Goal: Information Seeking & Learning: Learn about a topic

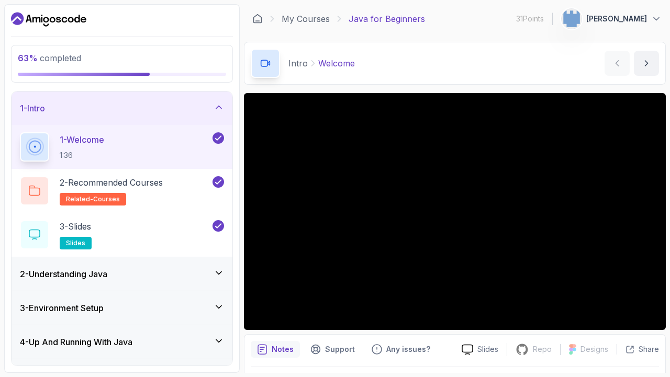
click at [136, 117] on div "1 - Intro" at bounding box center [122, 108] width 221 height 33
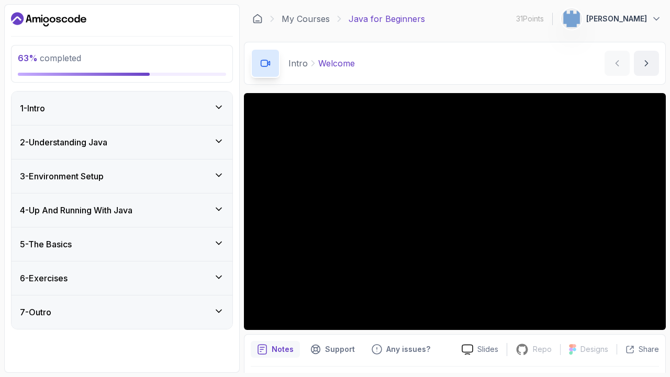
click at [125, 153] on div "2 - Understanding Java" at bounding box center [122, 142] width 221 height 33
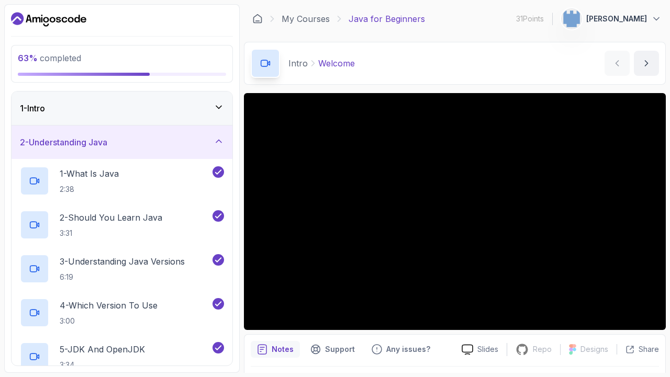
click at [159, 135] on div "2 - Understanding Java" at bounding box center [122, 142] width 221 height 33
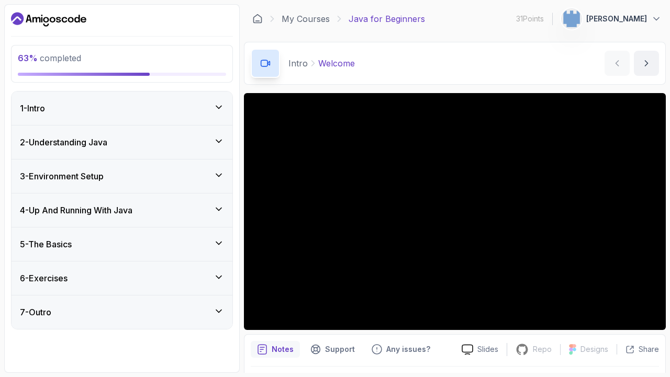
click at [122, 239] on div "5 - The Basics" at bounding box center [122, 244] width 204 height 13
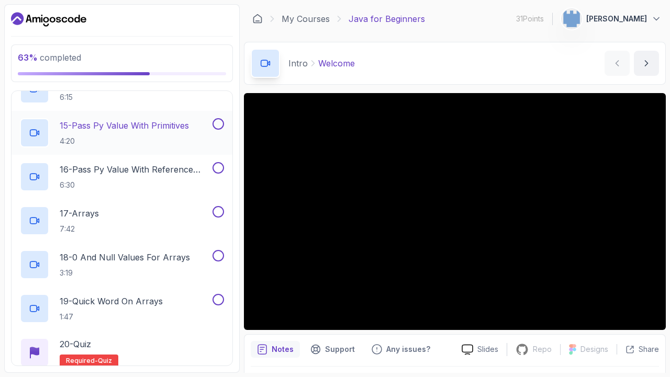
scroll to position [842, 0]
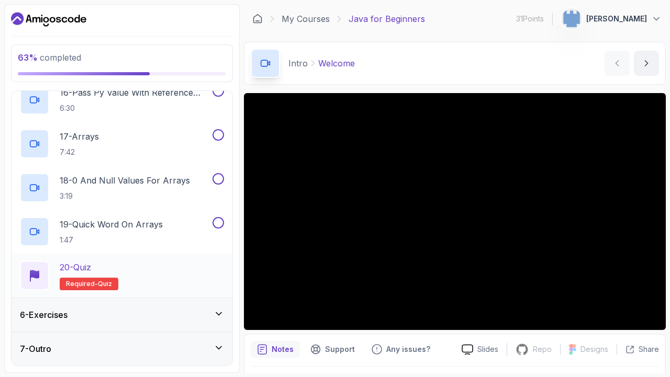
click at [106, 276] on h2 "20 - Quiz Required- quiz" at bounding box center [89, 275] width 59 height 29
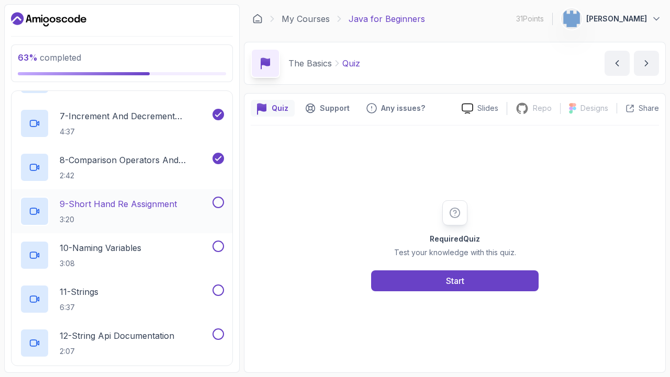
scroll to position [440, 0]
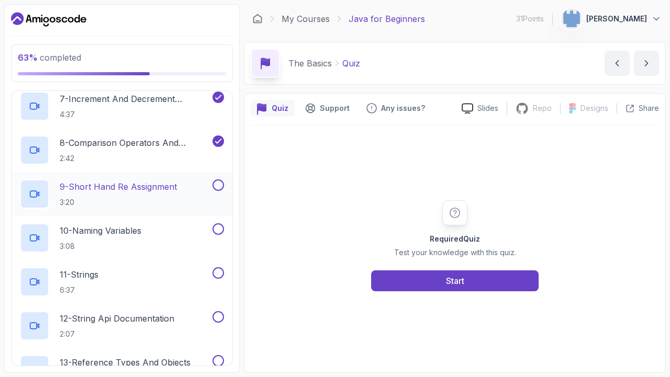
click at [157, 197] on p "3:20" at bounding box center [118, 202] width 117 height 10
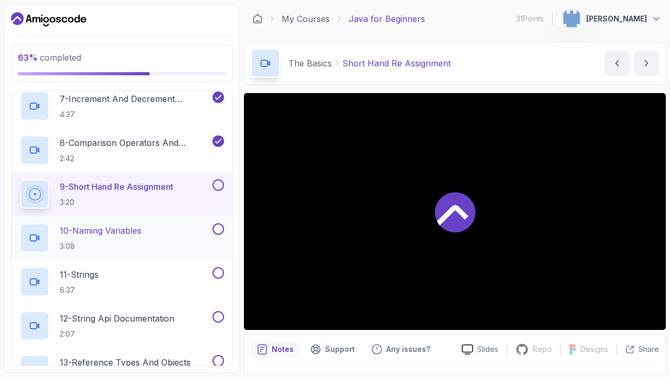
click at [141, 237] on h2 "10 - Naming Variables 3:08" at bounding box center [101, 237] width 82 height 27
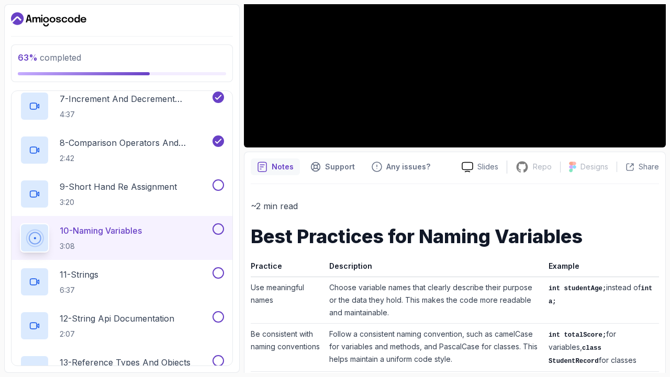
scroll to position [183, 0]
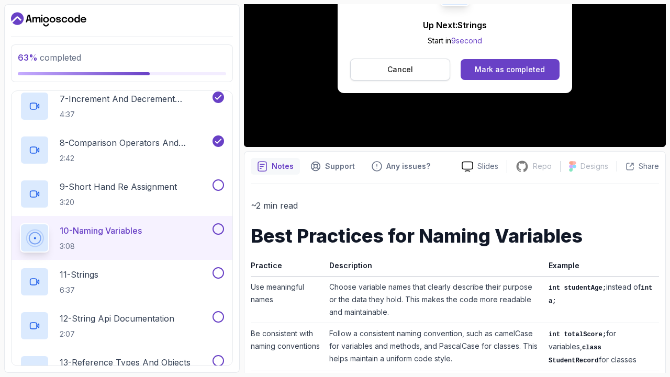
click at [396, 77] on button "Cancel" at bounding box center [400, 70] width 100 height 22
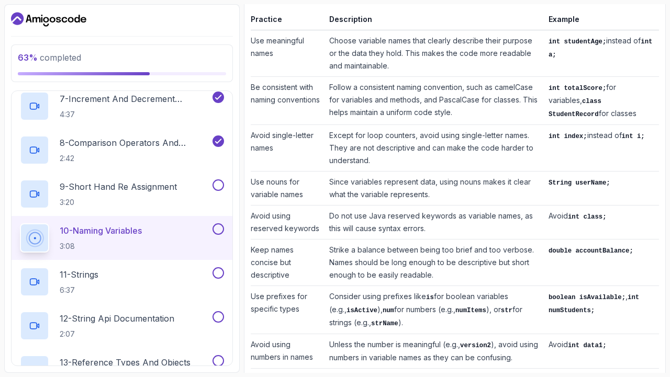
scroll to position [422, 0]
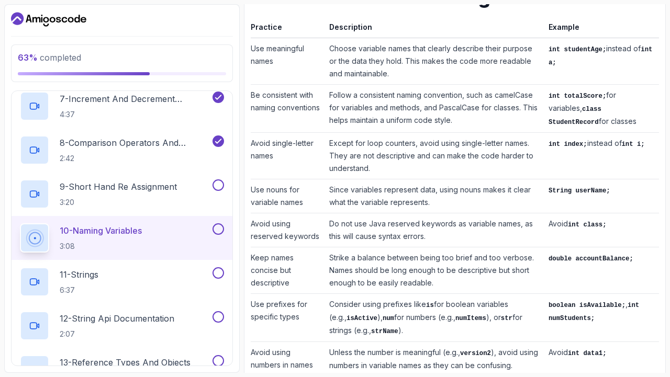
click at [219, 226] on button at bounding box center [218, 229] width 12 height 12
click at [220, 187] on button at bounding box center [218, 185] width 12 height 12
click at [177, 285] on div "11 - Strings 6:37" at bounding box center [115, 281] width 190 height 29
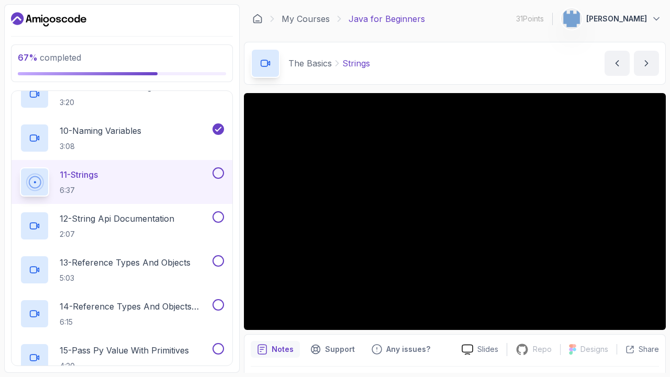
scroll to position [539, 0]
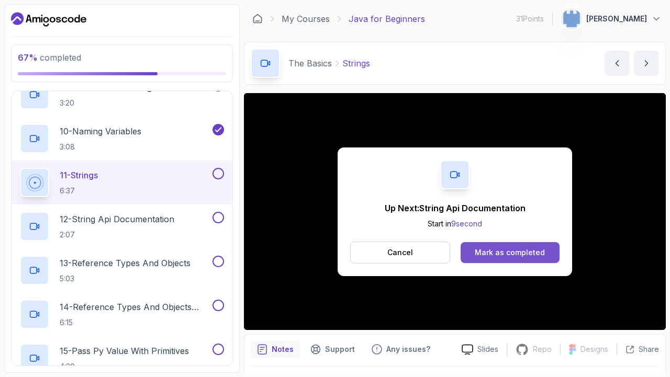
click at [506, 245] on button "Mark as completed" at bounding box center [509, 252] width 99 height 21
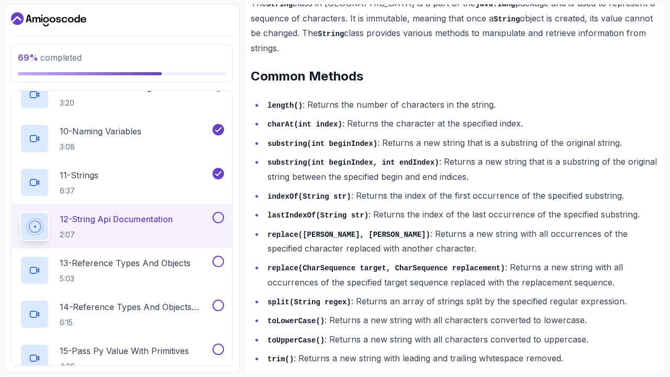
scroll to position [507, 0]
click at [341, 313] on li "toLowerCase() : Returns a new string with all characters converted to lowercase." at bounding box center [461, 320] width 395 height 15
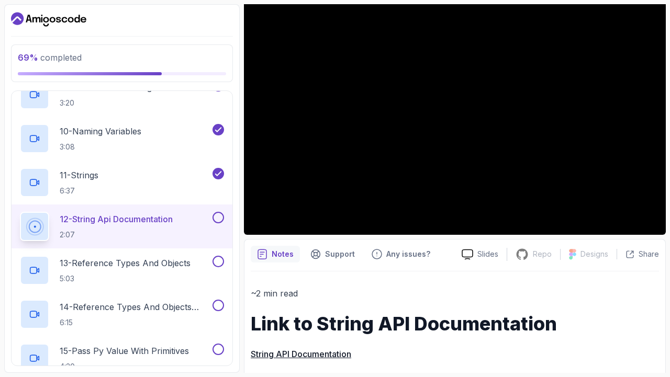
scroll to position [97, 0]
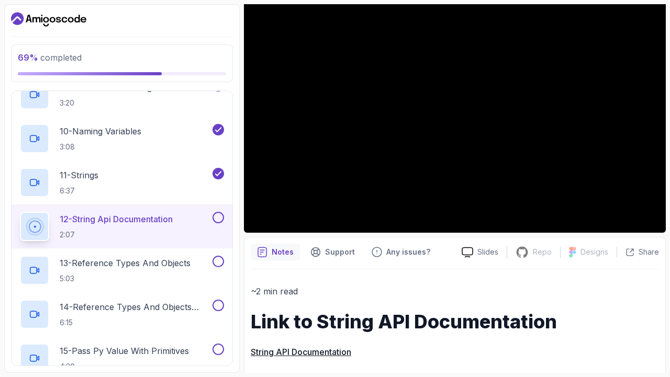
click at [318, 349] on link "String API Documentation" at bounding box center [301, 352] width 100 height 10
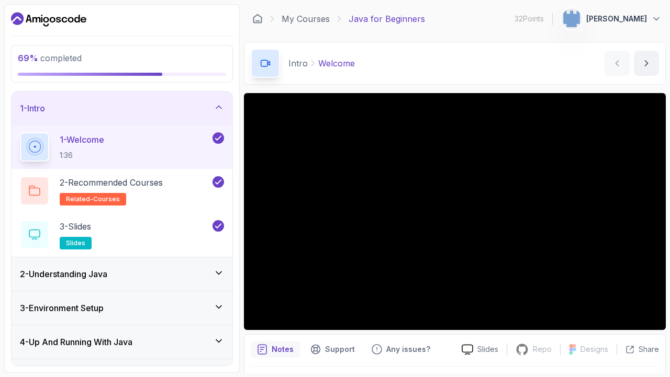
click at [206, 108] on div "1 - Intro" at bounding box center [122, 108] width 204 height 13
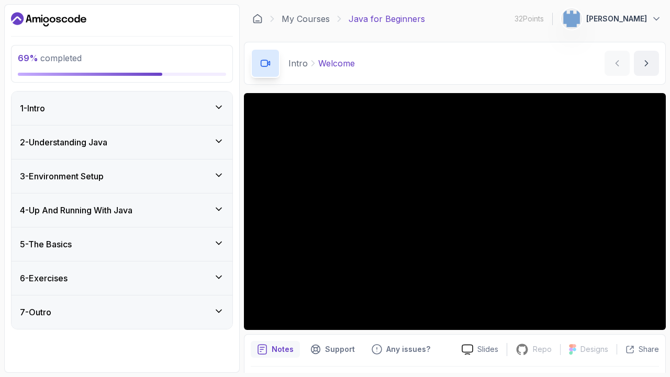
click at [184, 238] on div "5 - The Basics" at bounding box center [122, 244] width 204 height 13
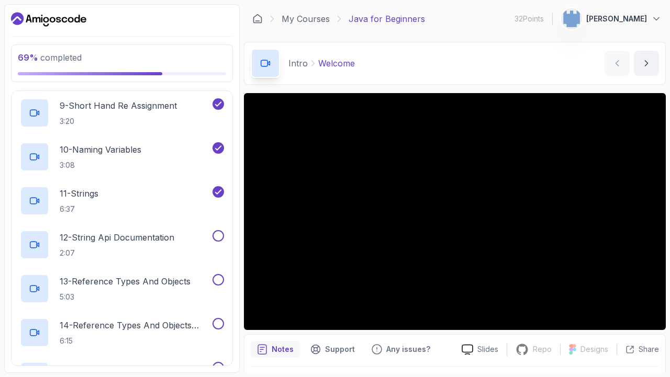
scroll to position [535, 0]
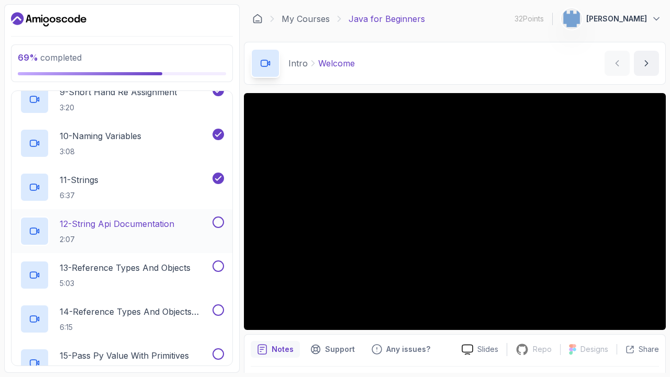
click at [212, 229] on button "12 - String Api Documentation 2:07" at bounding box center [122, 231] width 204 height 29
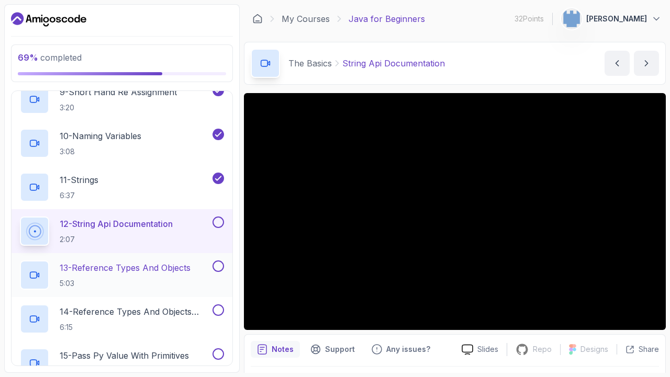
click at [170, 278] on p "5:03" at bounding box center [125, 283] width 131 height 10
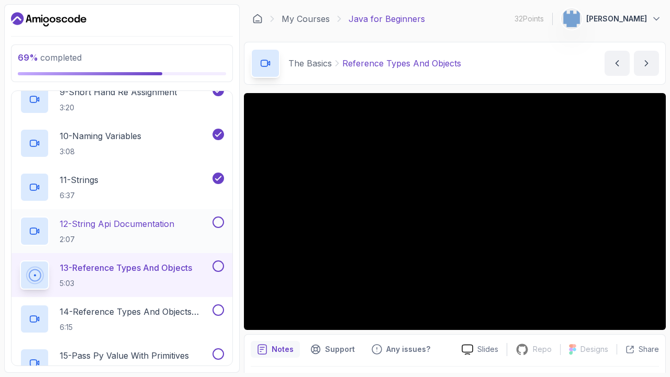
click at [220, 224] on button at bounding box center [218, 223] width 12 height 12
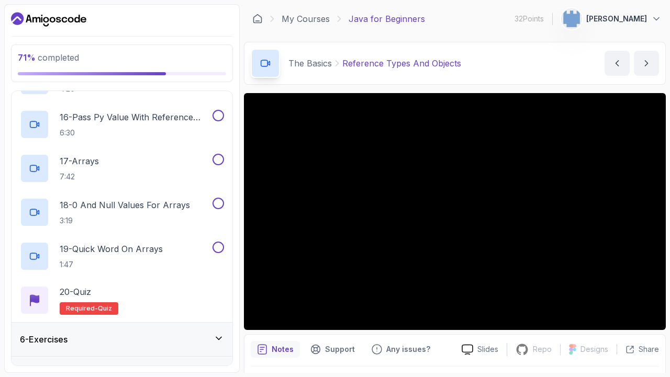
scroll to position [842, 0]
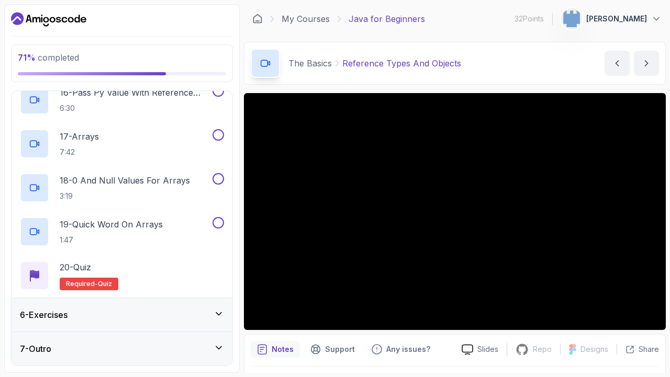
click at [200, 309] on div "6 - Exercises" at bounding box center [122, 315] width 204 height 13
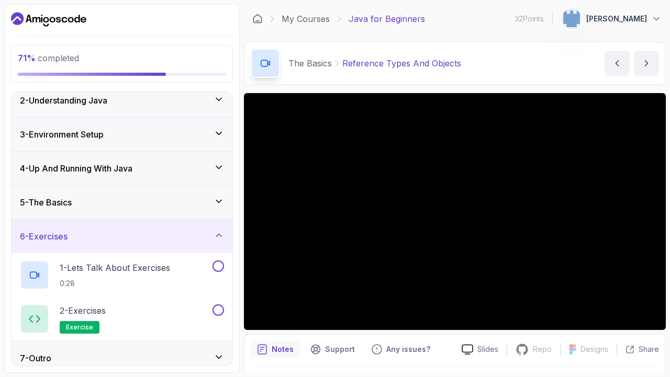
scroll to position [43, 0]
click at [217, 234] on icon at bounding box center [218, 234] width 5 height 3
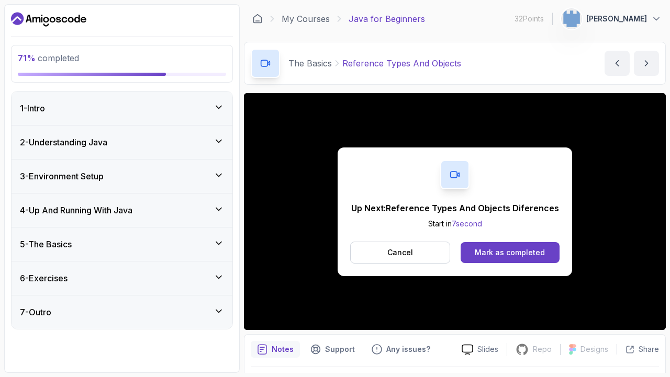
scroll to position [30, 0]
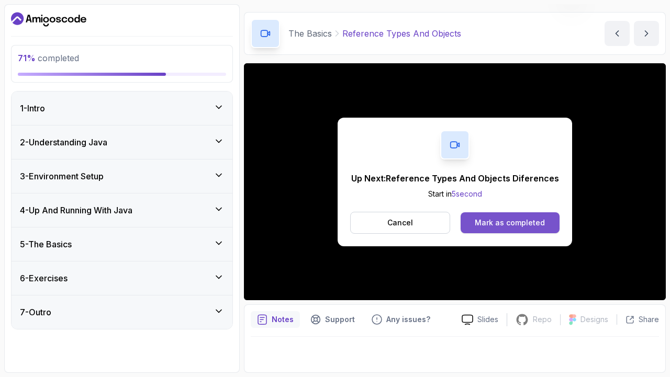
click at [489, 219] on div "Mark as completed" at bounding box center [510, 223] width 70 height 10
